Goal: Register for event/course

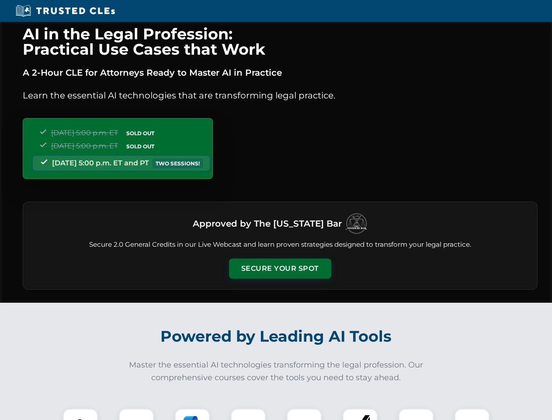
click at [280, 268] on button "Secure Your Spot" at bounding box center [280, 268] width 102 height 20
click at [80, 414] on img at bounding box center [80, 425] width 25 height 25
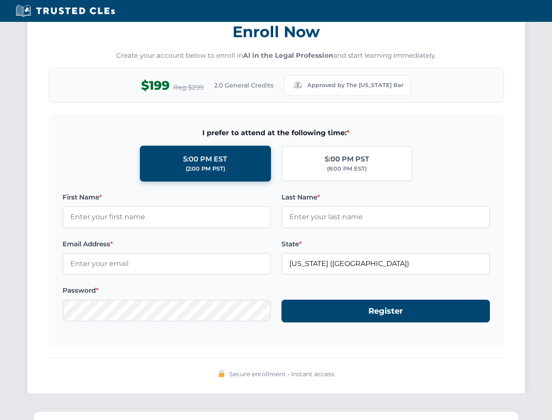
scroll to position [858, 0]
